Goal: Transaction & Acquisition: Purchase product/service

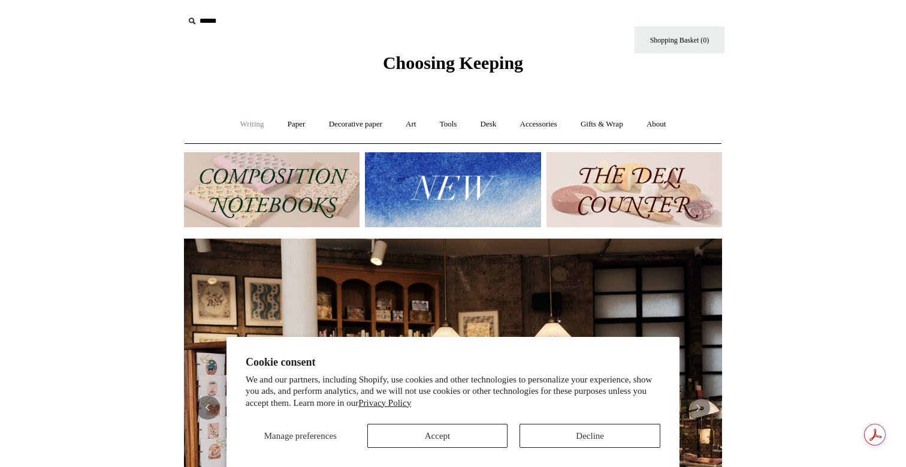
click at [239, 125] on link "Writing +" at bounding box center [253, 125] width 46 height 32
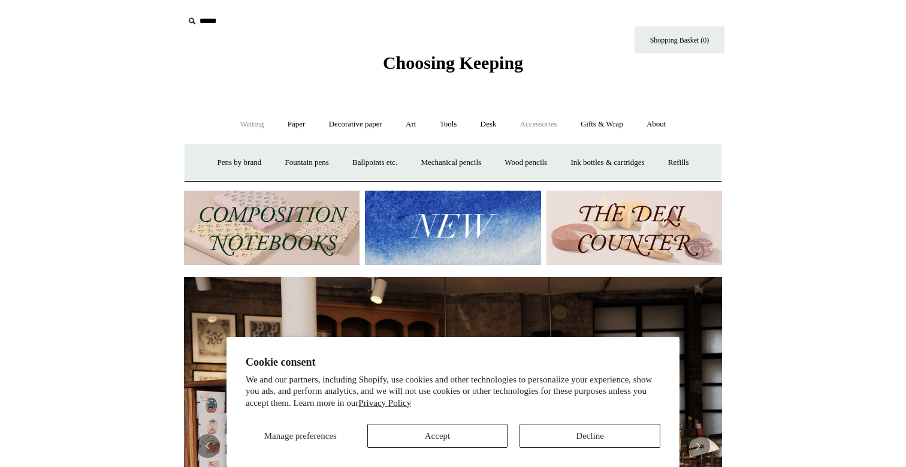
click at [547, 119] on link "Accessories +" at bounding box center [539, 125] width 59 height 32
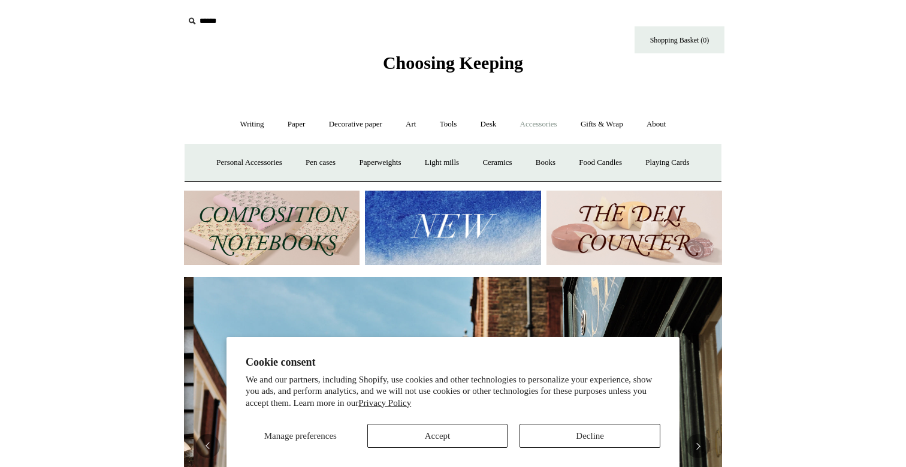
scroll to position [0, 538]
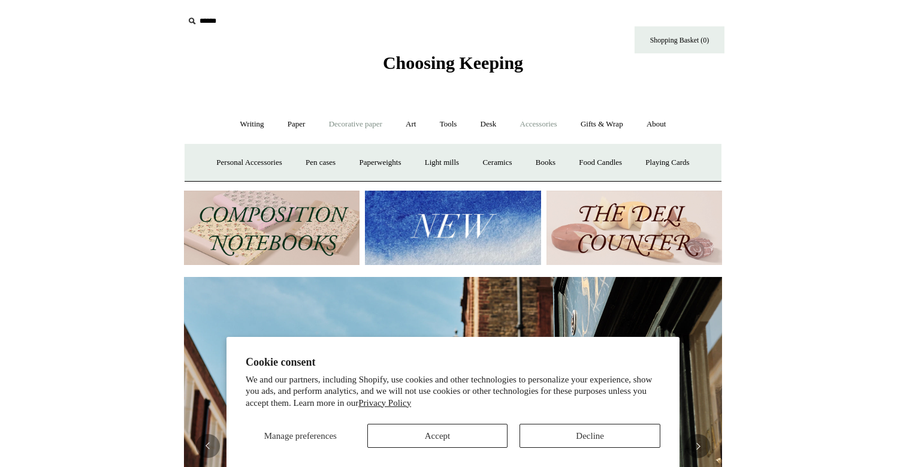
click at [359, 122] on link "Decorative paper +" at bounding box center [355, 125] width 75 height 32
click at [294, 127] on link "Paper +" at bounding box center [297, 125] width 40 height 32
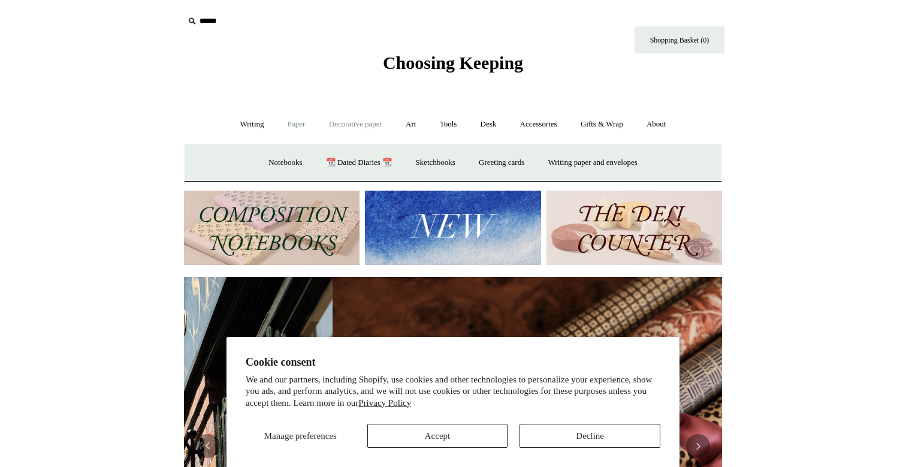
scroll to position [0, 1077]
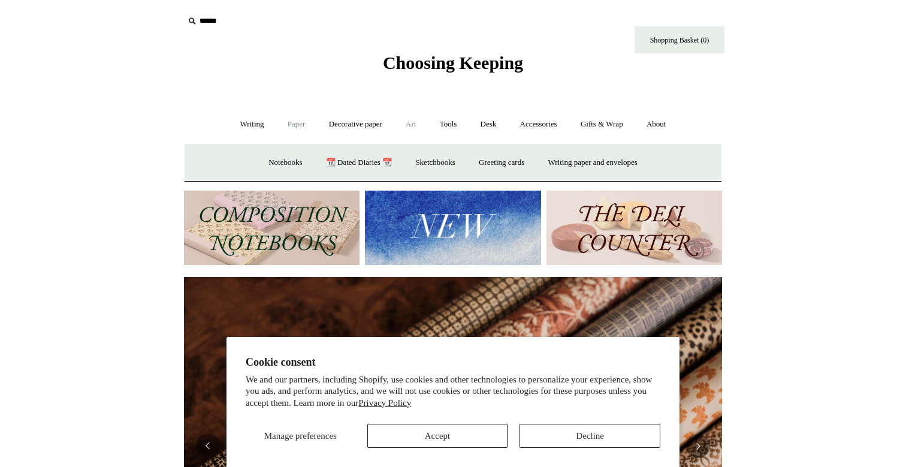
click at [412, 125] on link "Art +" at bounding box center [411, 125] width 32 height 32
click at [456, 128] on link "Tools +" at bounding box center [448, 125] width 39 height 32
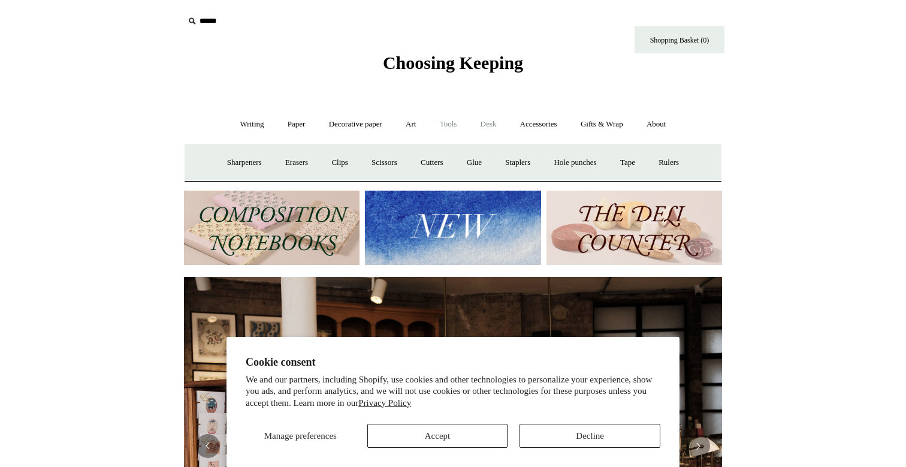
scroll to position [0, 0]
click at [483, 123] on link "Desk +" at bounding box center [489, 125] width 38 height 32
click at [602, 125] on link "Gifts & Wrap +" at bounding box center [602, 125] width 64 height 32
click at [578, 170] on link "Stickers" at bounding box center [578, 163] width 47 height 32
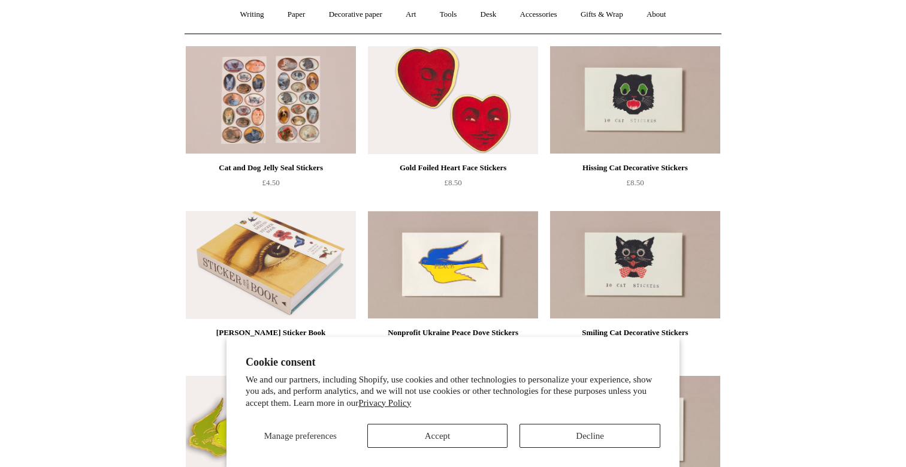
scroll to position [115, 0]
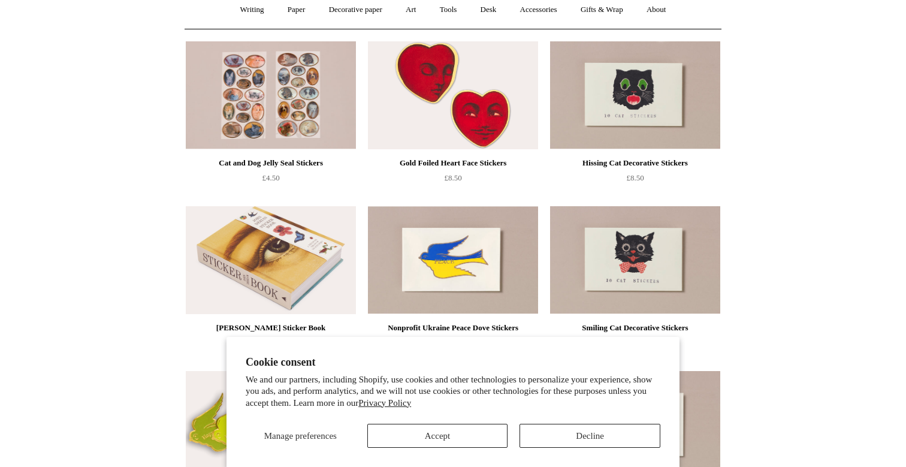
click at [664, 113] on img at bounding box center [635, 95] width 170 height 108
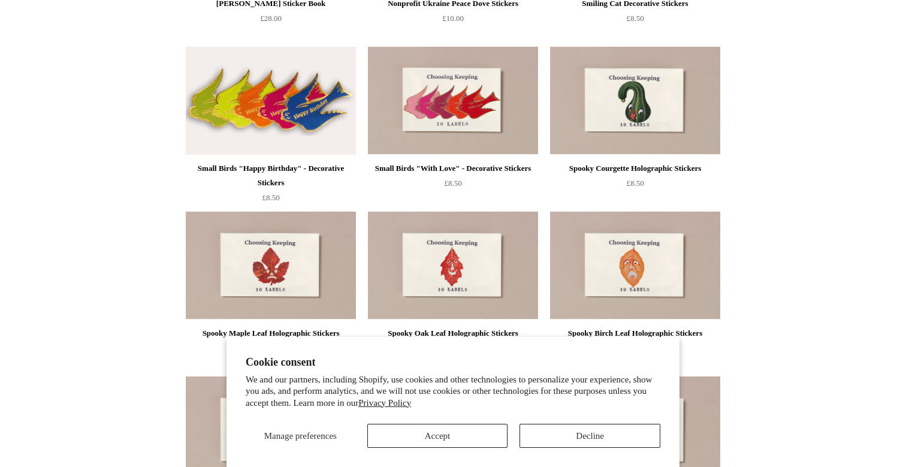
scroll to position [439, 0]
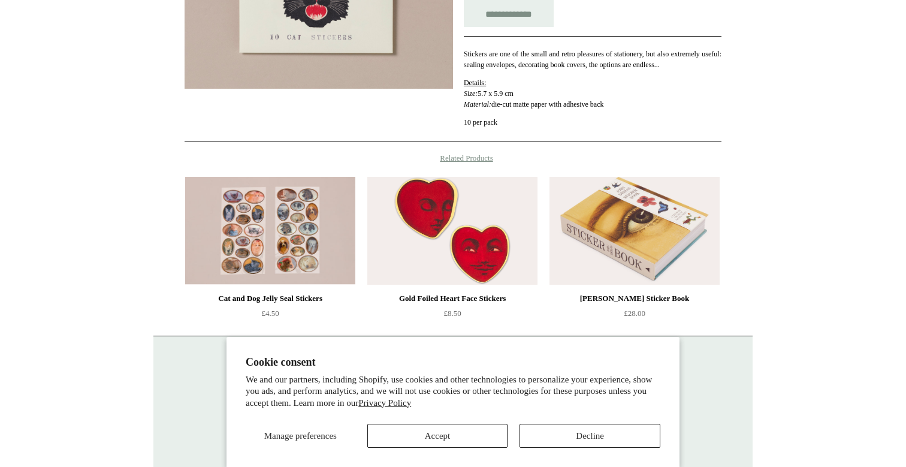
scroll to position [282, 0]
